Goal: Transaction & Acquisition: Purchase product/service

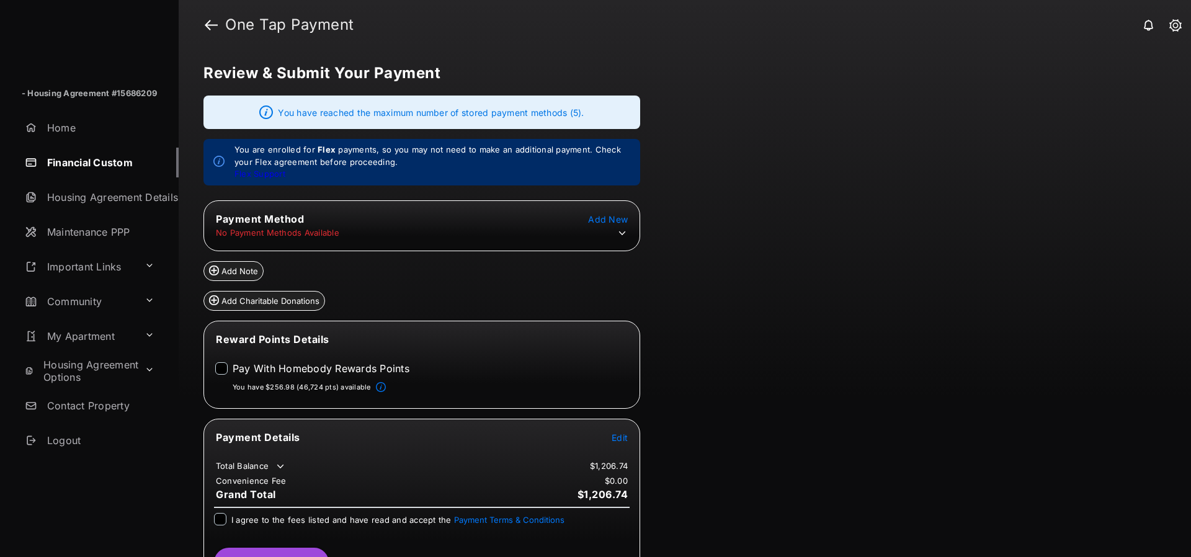
click at [630, 232] on tr "No Payment Methods Available" at bounding box center [421, 233] width 433 height 12
click at [628, 232] on td at bounding box center [619, 233] width 19 height 12
click at [623, 234] on icon at bounding box center [622, 233] width 11 height 11
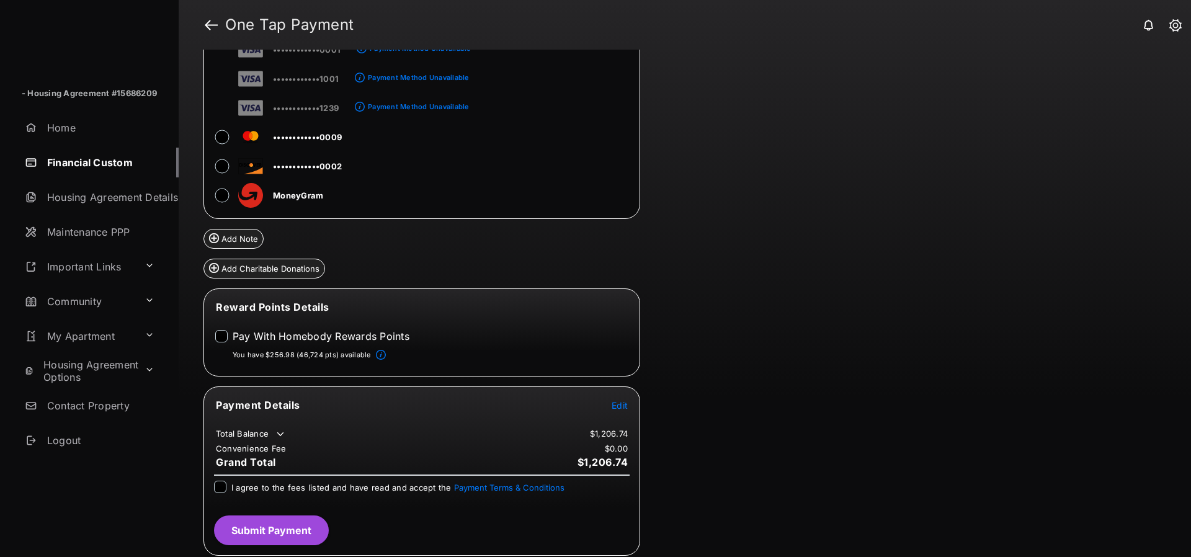
click at [619, 396] on div "Payment Details Edit Total Balance $1,206.74 Convenience Fee $0.00 Grand Total …" at bounding box center [421, 470] width 437 height 169
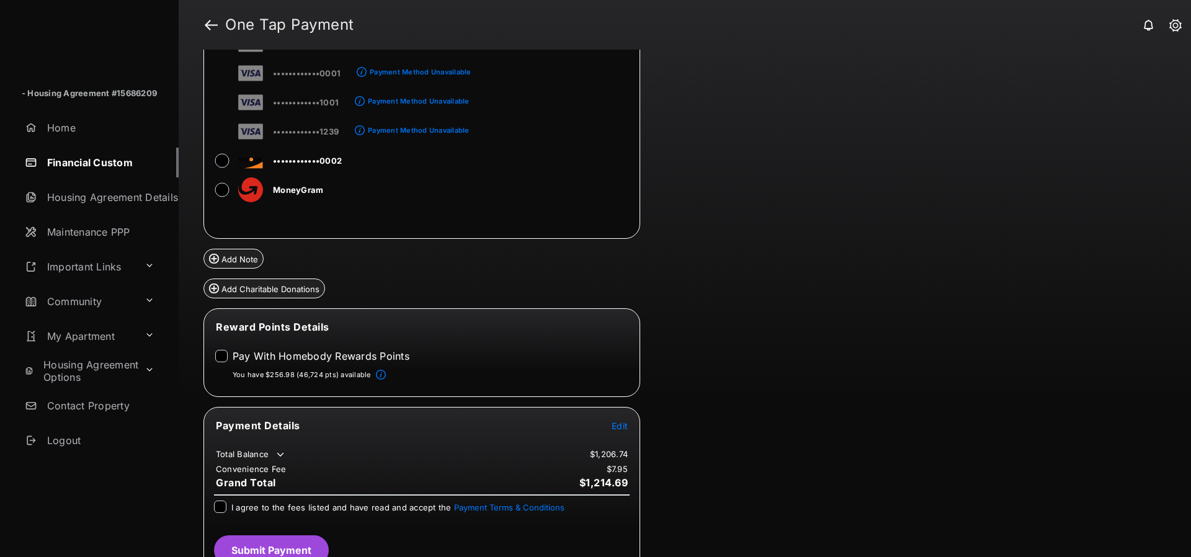
scroll to position [807, 0]
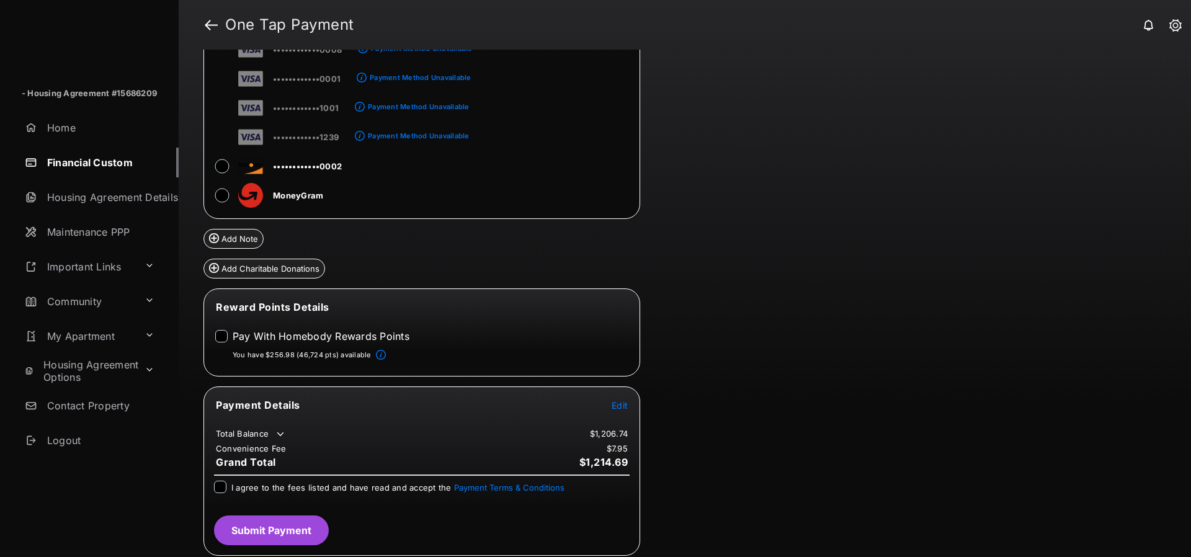
click at [620, 400] on span "Edit" at bounding box center [620, 405] width 16 height 11
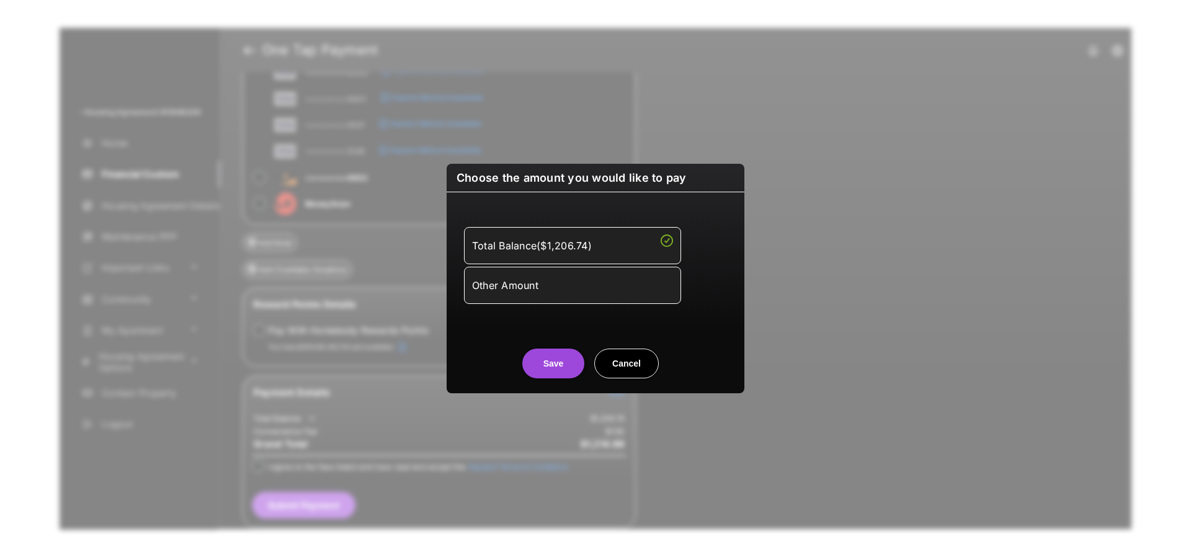
click at [535, 292] on div "Other Amount" at bounding box center [572, 285] width 201 height 21
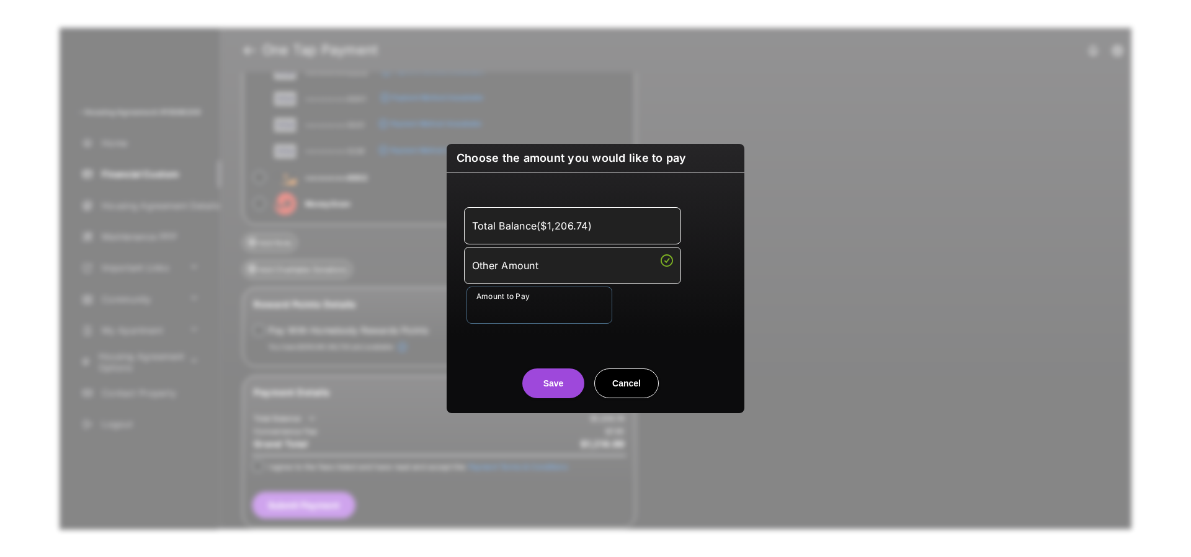
click at [520, 308] on input "Amount to Pay" at bounding box center [539, 305] width 146 height 37
type input "**"
click at [504, 364] on center "Save Cancel" at bounding box center [595, 379] width 268 height 40
click at [558, 387] on button "Save" at bounding box center [553, 383] width 62 height 30
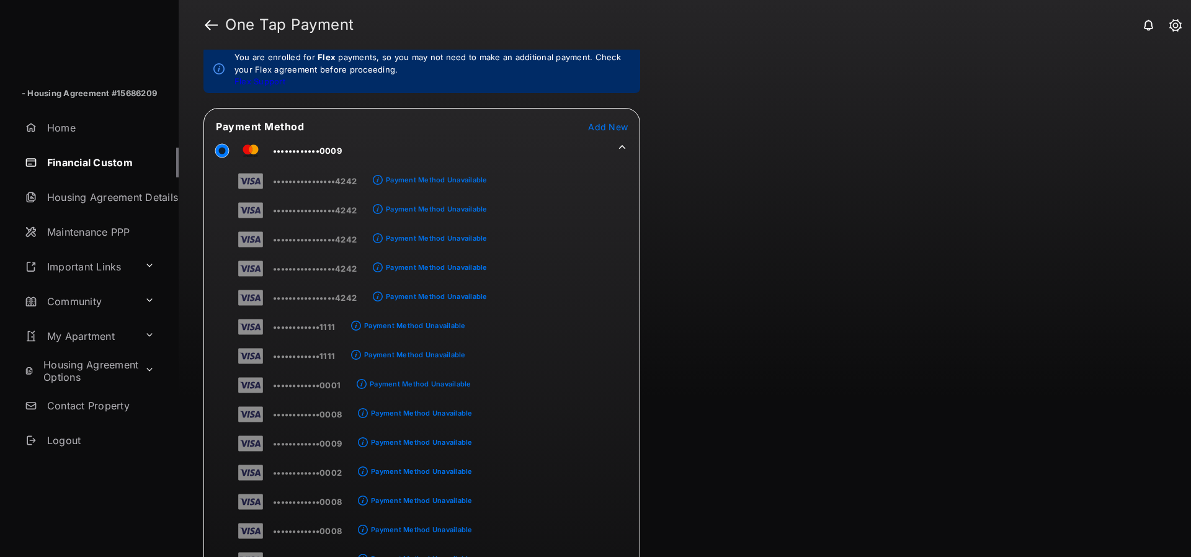
scroll to position [0, 0]
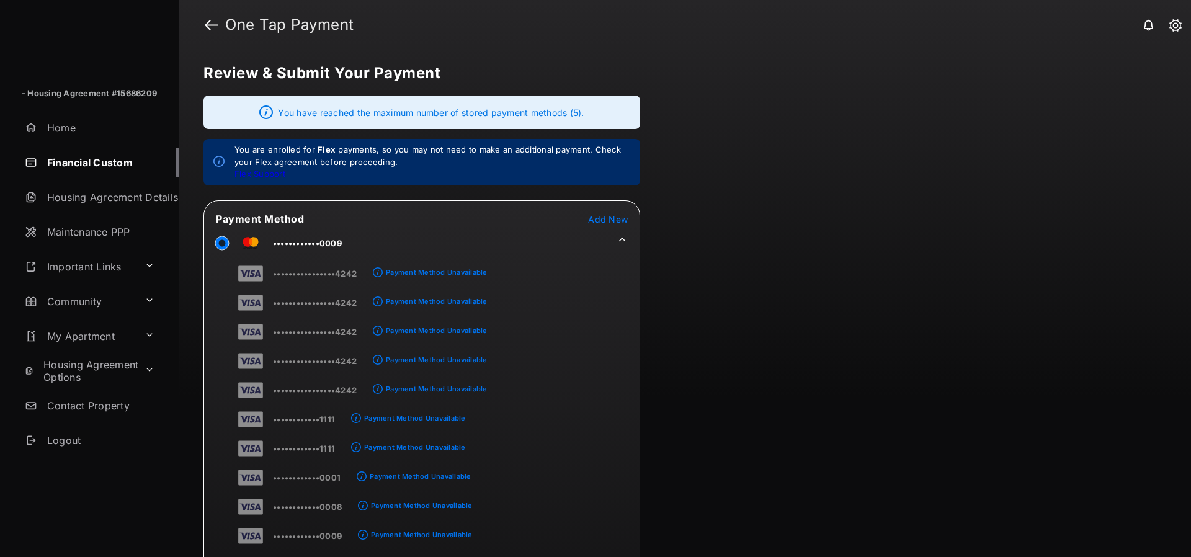
click at [624, 240] on icon at bounding box center [622, 239] width 7 height 4
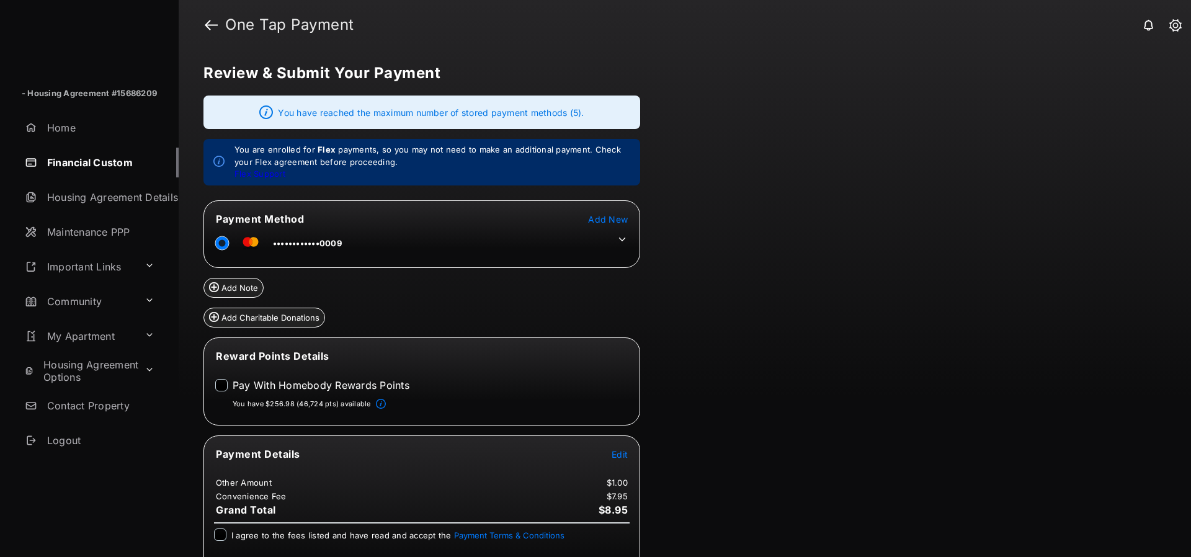
click at [620, 221] on span "Add New" at bounding box center [608, 219] width 40 height 11
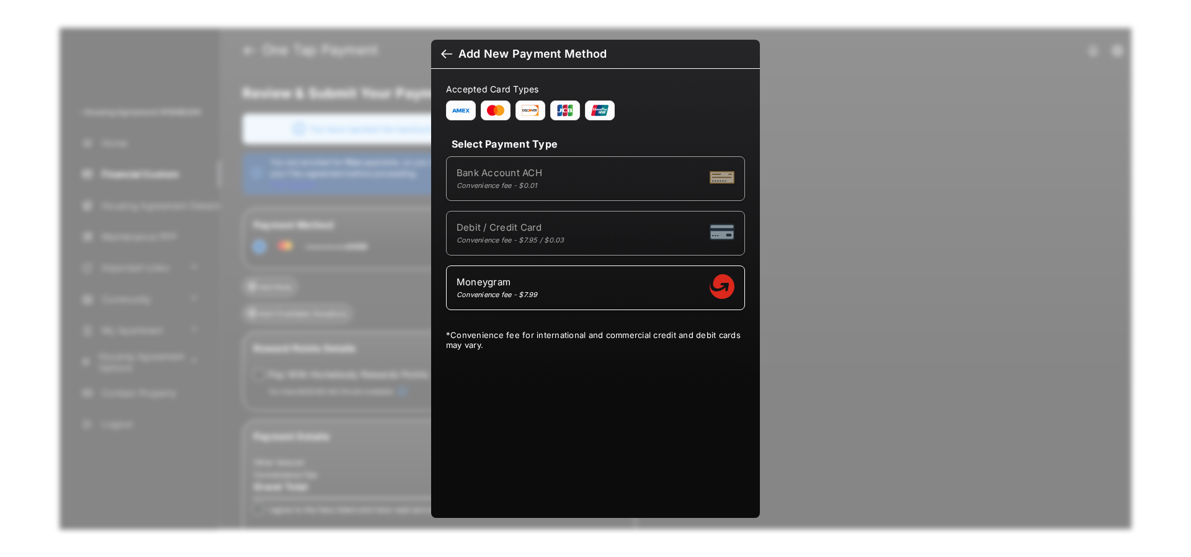
click at [857, 238] on div "Add New Payment Method Accepted Card Types Select Payment Type Bank Account ACH…" at bounding box center [595, 278] width 1191 height 557
click at [825, 229] on div "Add New Payment Method Accepted Card Types Select Payment Type Bank Account ACH…" at bounding box center [595, 278] width 1191 height 557
click at [842, 221] on div "Add New Payment Method Accepted Card Types Select Payment Type Bank Account ACH…" at bounding box center [595, 278] width 1191 height 557
click at [858, 171] on div "Add New Payment Method Accepted Card Types Select Payment Type Bank Account ACH…" at bounding box center [595, 278] width 1191 height 557
click at [444, 59] on div at bounding box center [446, 55] width 11 height 14
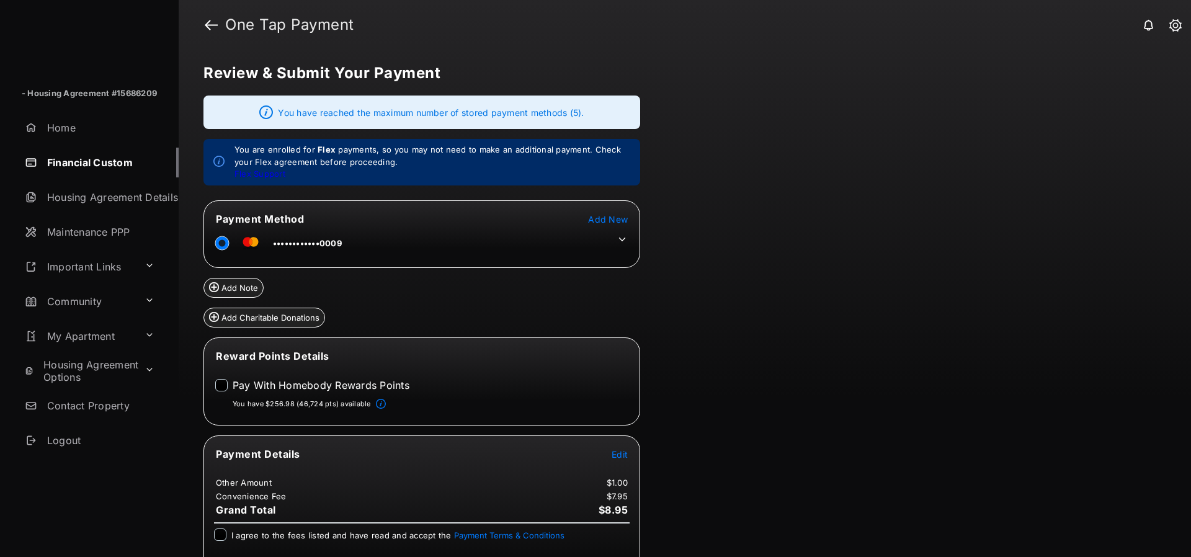
click at [617, 239] on icon at bounding box center [622, 239] width 11 height 11
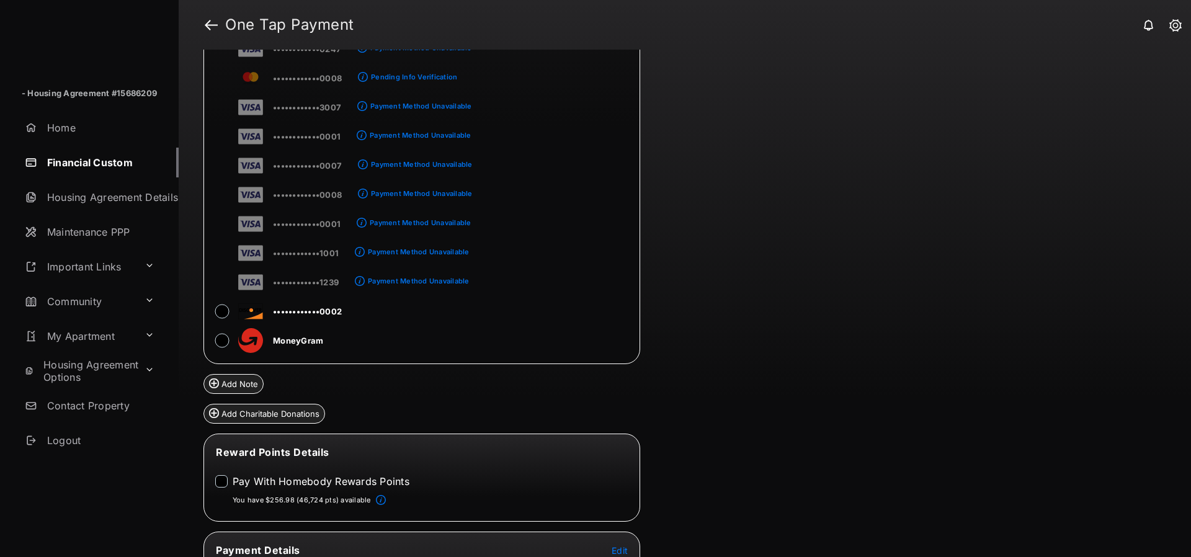
scroll to position [806, 0]
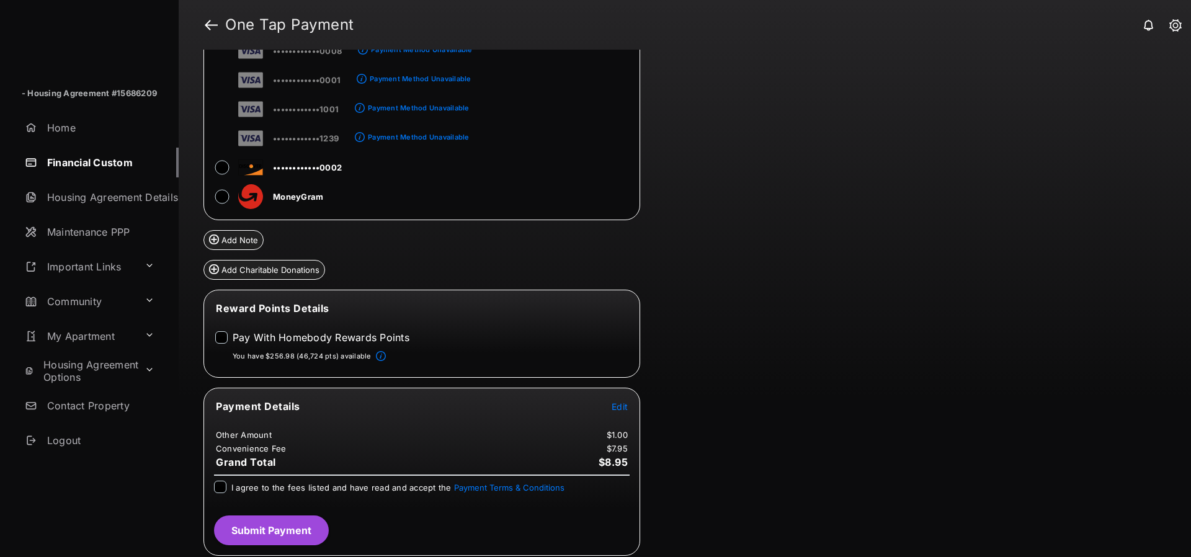
click at [82, 159] on link "Financial Custom" at bounding box center [99, 163] width 159 height 30
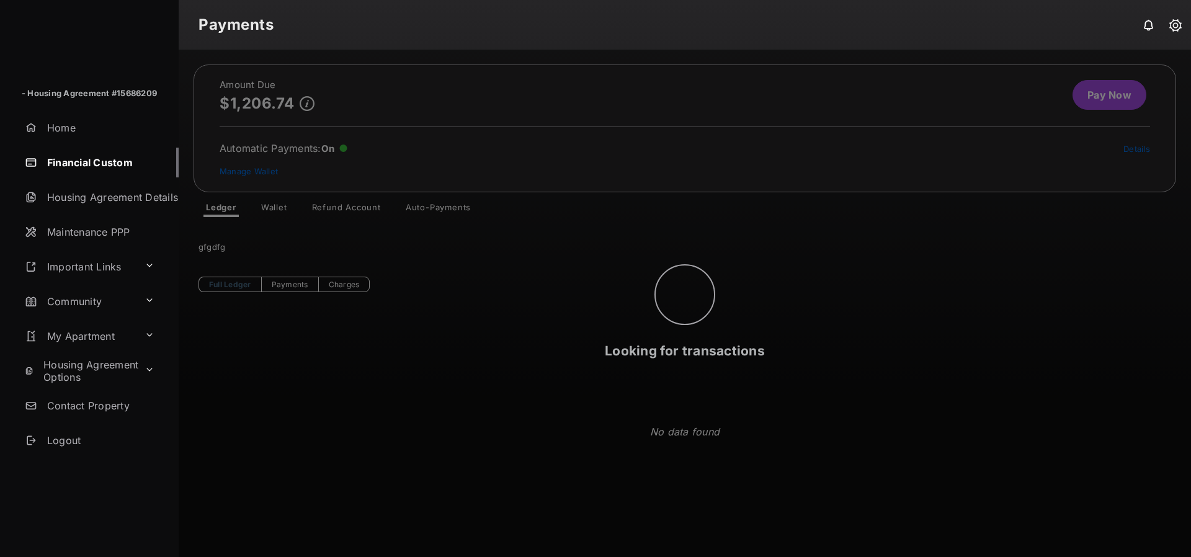
drag, startPoint x: 1159, startPoint y: 84, endPoint x: 1071, endPoint y: 96, distance: 88.3
click at [1154, 86] on div "Looking for transactions" at bounding box center [685, 303] width 1012 height 507
click at [1078, 93] on div "Looking for transactions" at bounding box center [685, 303] width 1012 height 507
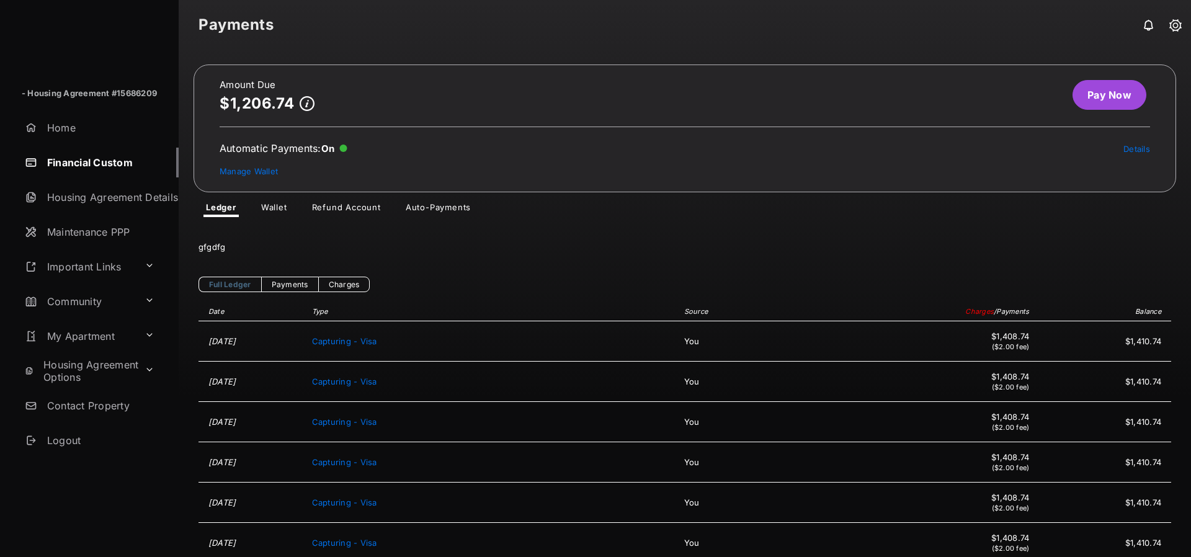
click at [1084, 98] on link "Pay Now" at bounding box center [1109, 95] width 74 height 30
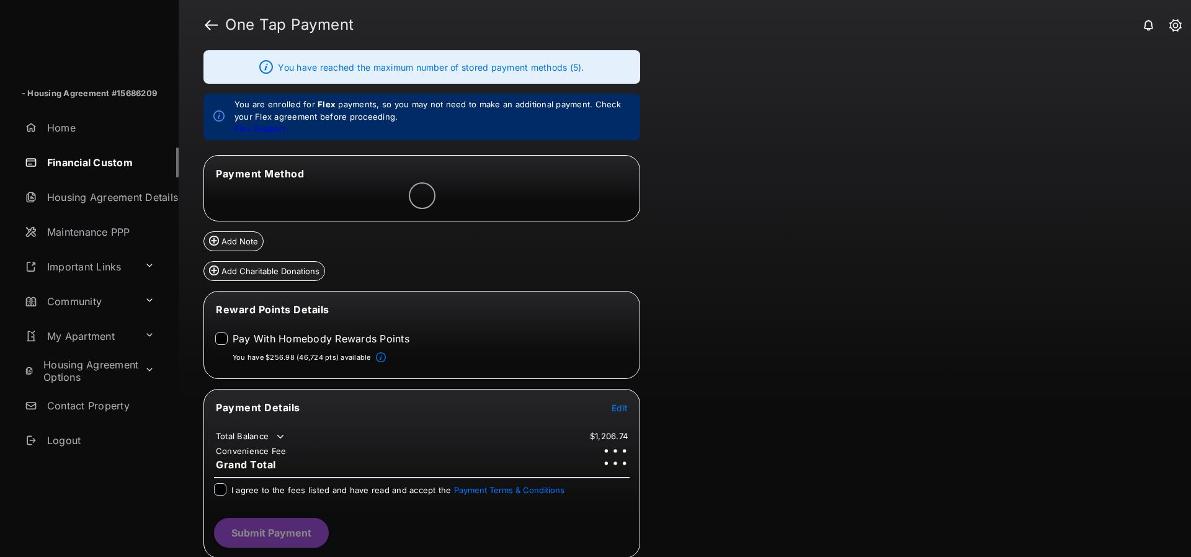
scroll to position [48, 0]
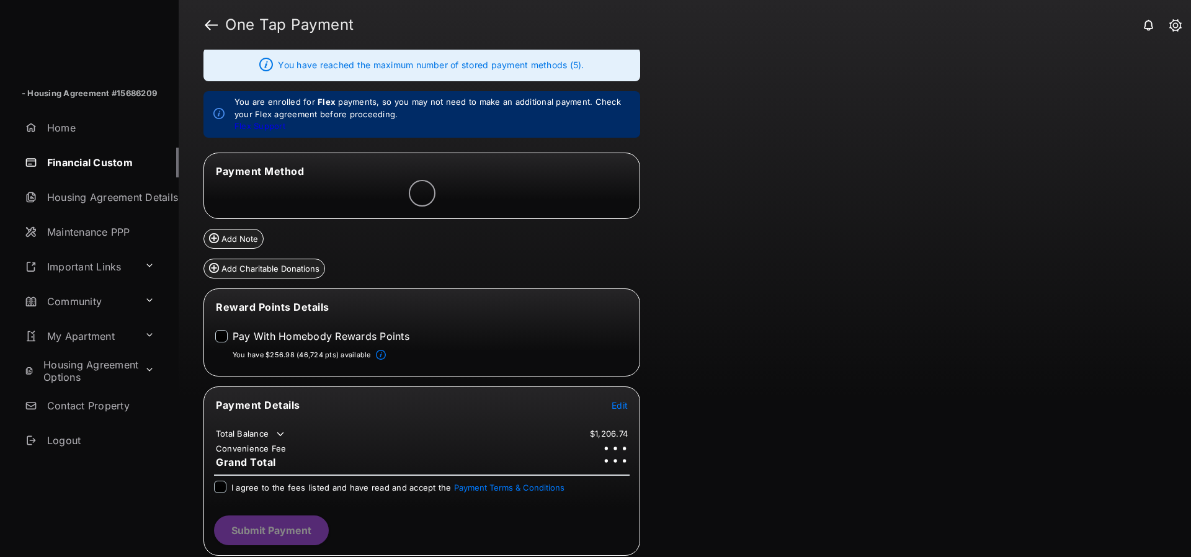
click at [620, 405] on span "Edit" at bounding box center [620, 405] width 16 height 11
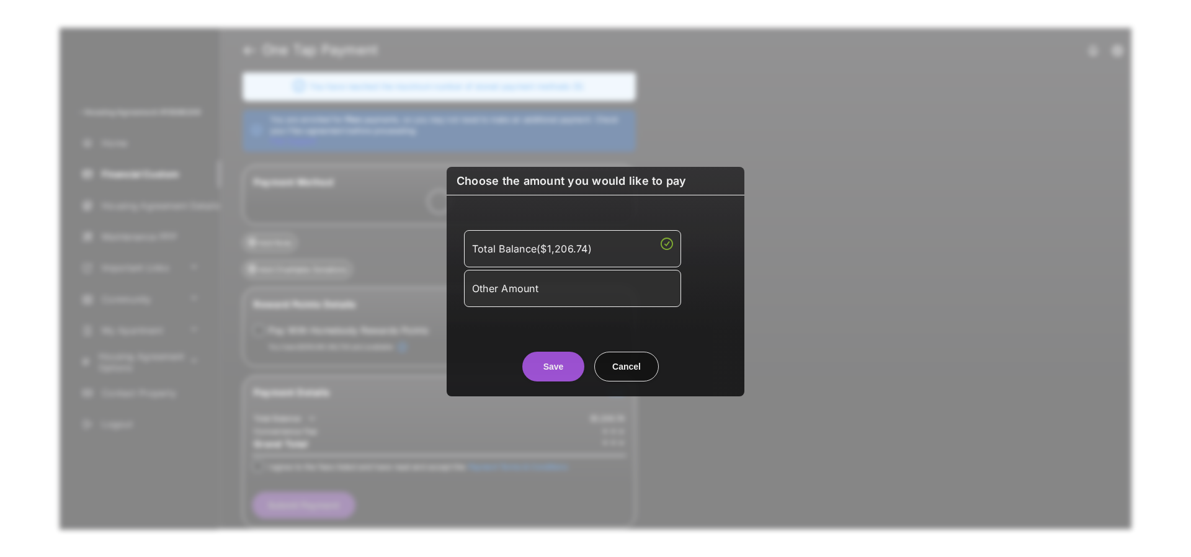
scroll to position [32, 0]
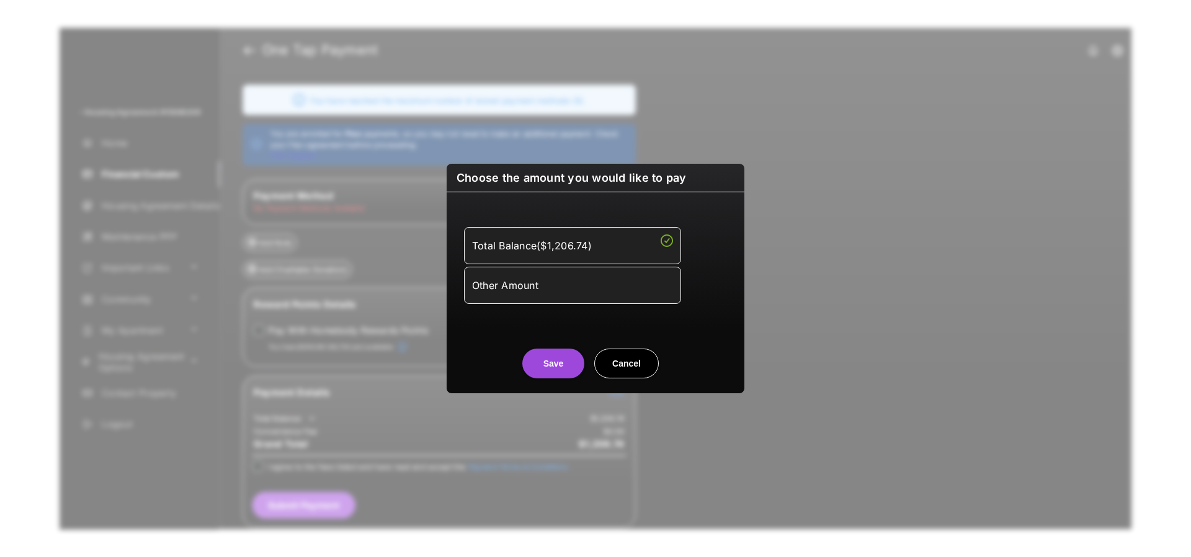
click at [547, 303] on li "Other Amount" at bounding box center [572, 285] width 217 height 37
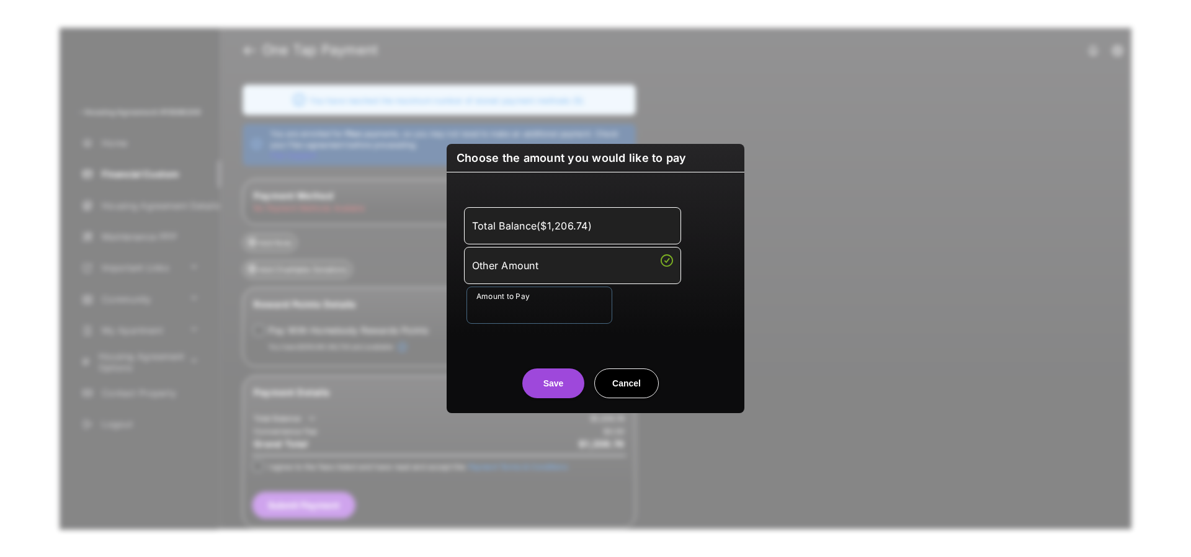
click at [547, 290] on input "Amount to Pay" at bounding box center [539, 305] width 146 height 37
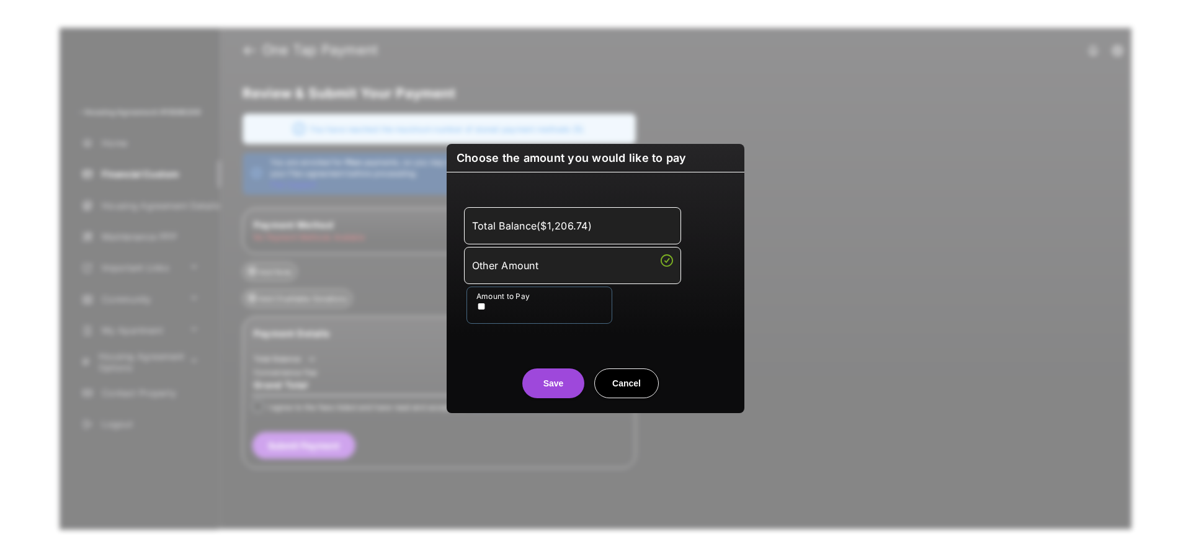
scroll to position [0, 0]
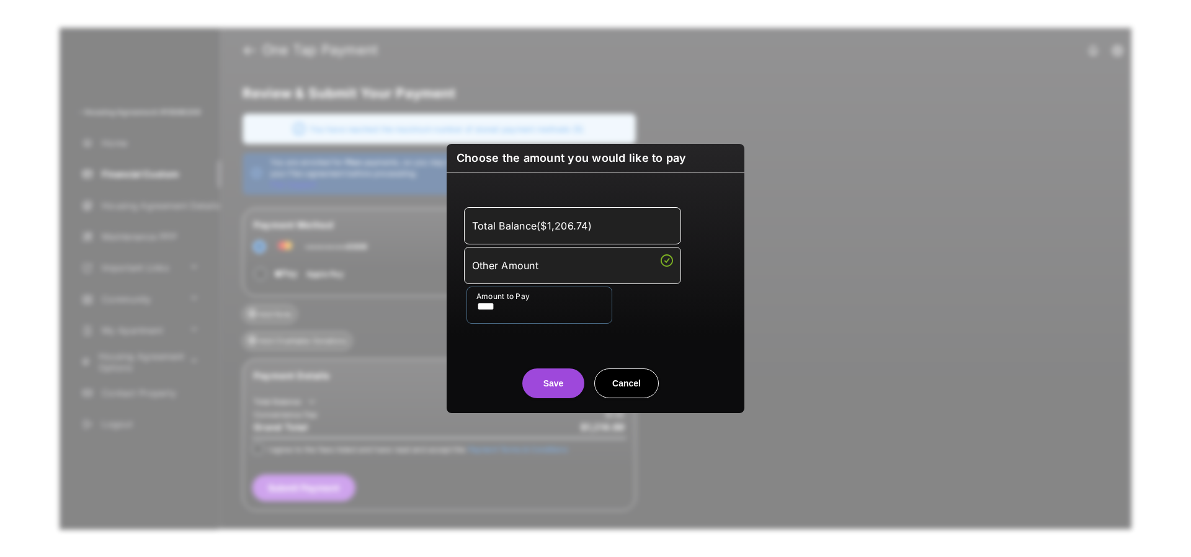
type input "****"
click at [549, 378] on button "Save" at bounding box center [553, 383] width 62 height 30
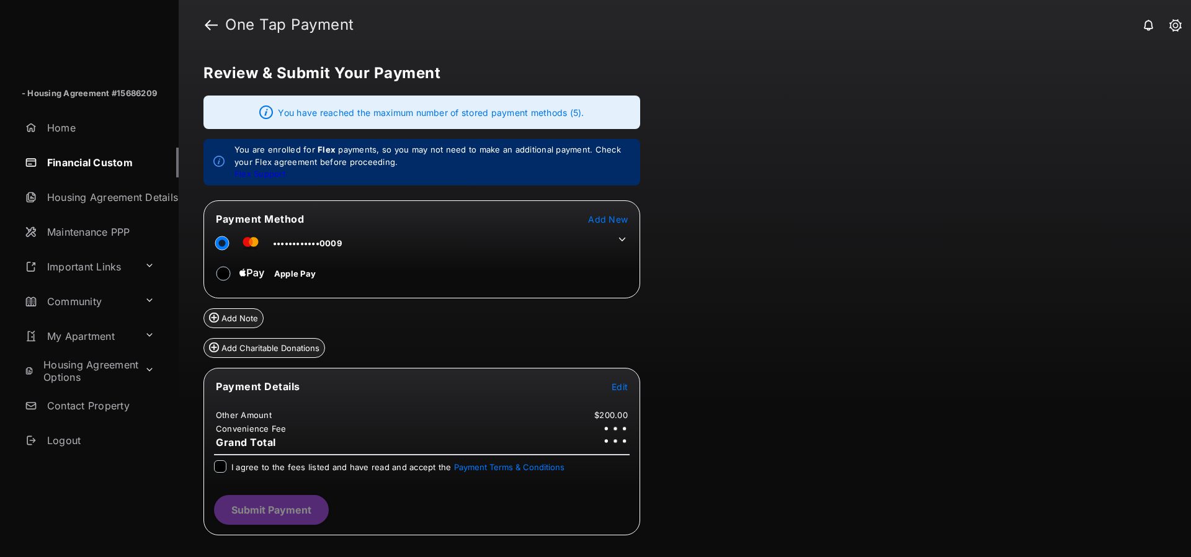
click at [624, 231] on td at bounding box center [619, 236] width 19 height 19
click at [622, 238] on icon at bounding box center [622, 239] width 11 height 11
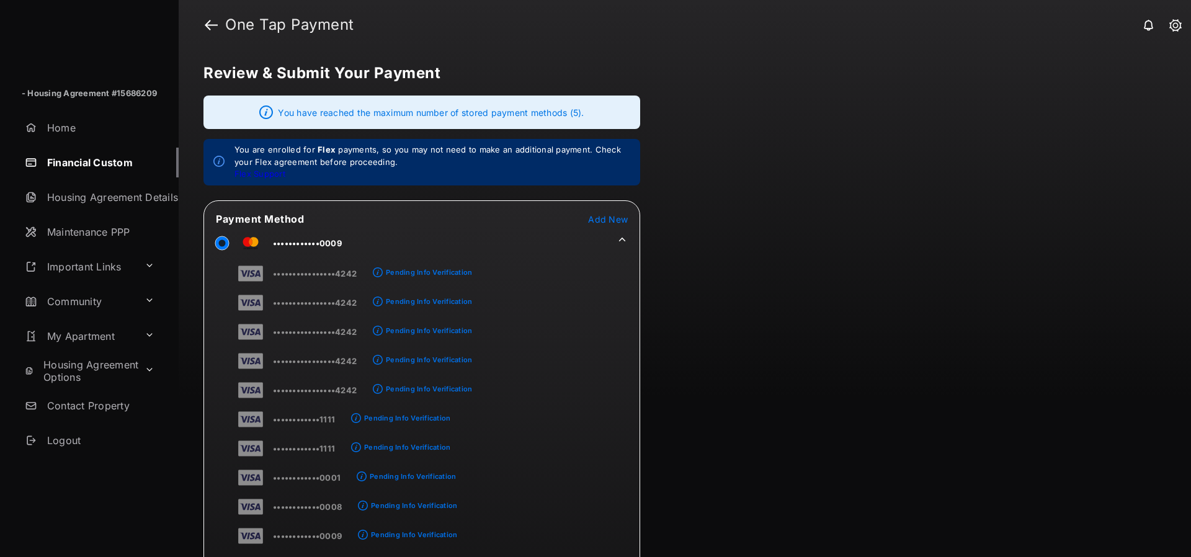
click at [622, 238] on icon at bounding box center [622, 239] width 7 height 4
